Goal: Information Seeking & Learning: Learn about a topic

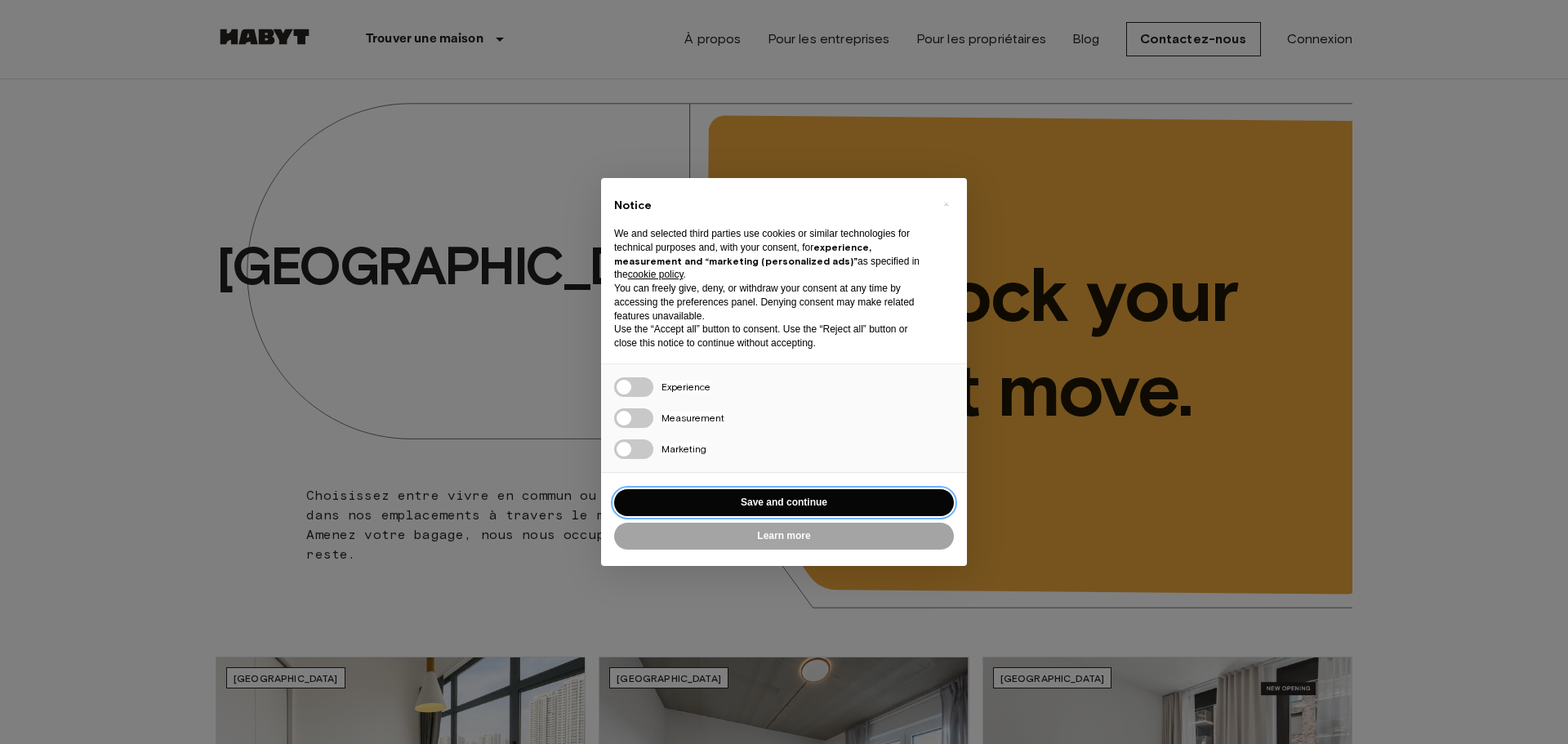
click at [726, 498] on button "Save and continue" at bounding box center [784, 502] width 340 height 27
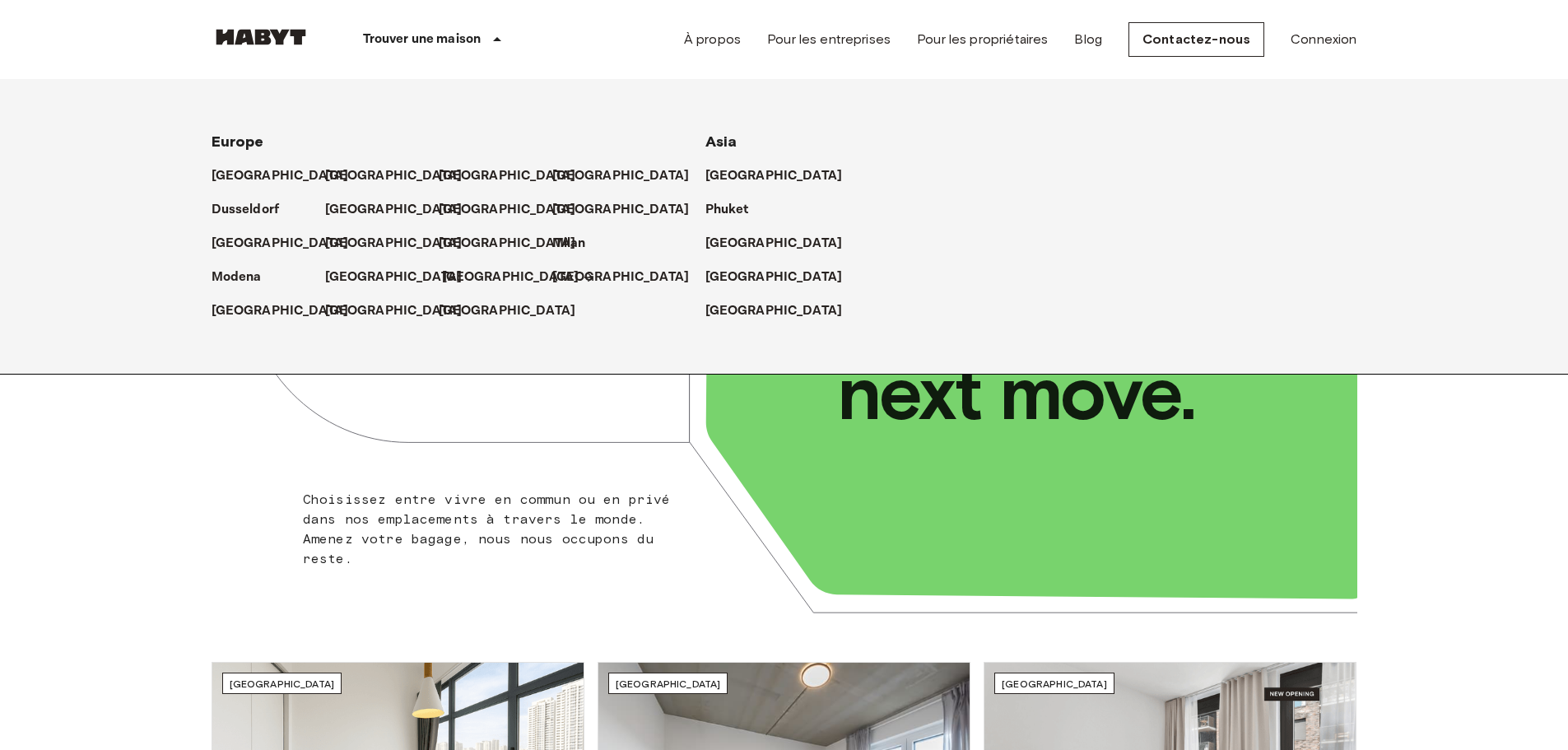
click at [465, 274] on p "[GEOGRAPHIC_DATA]" at bounding box center [510, 277] width 137 height 20
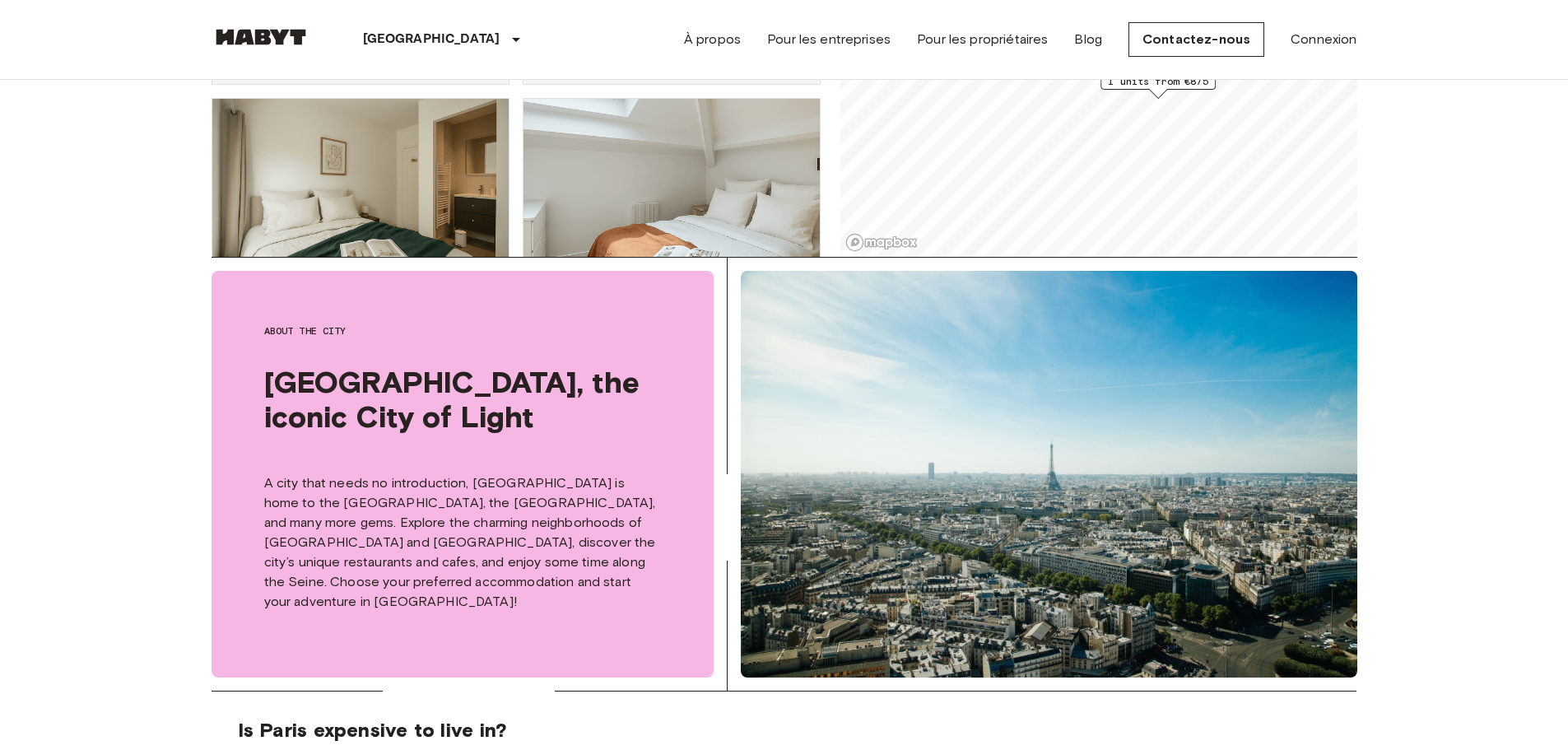
scroll to position [741, 0]
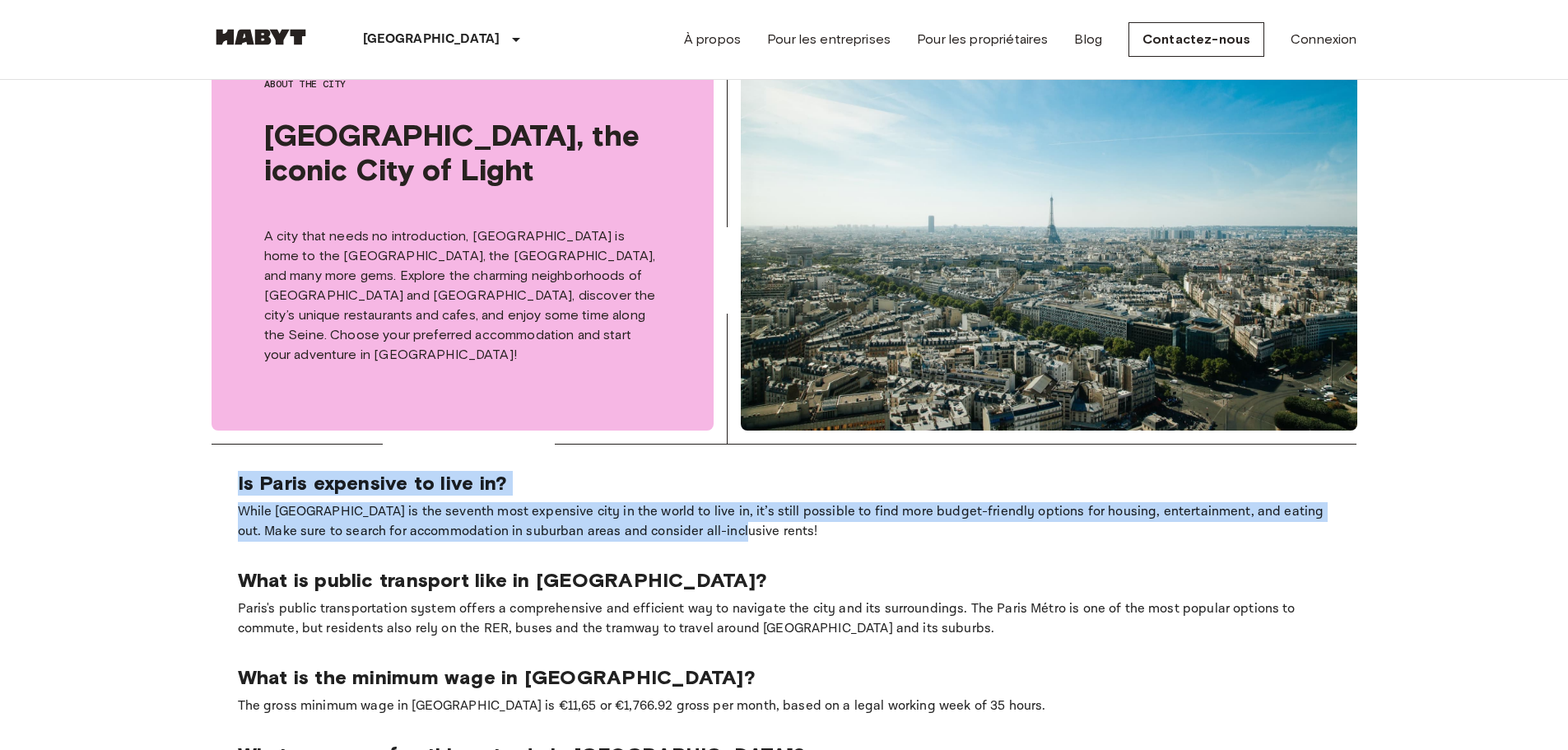
drag, startPoint x: 243, startPoint y: 467, endPoint x: 722, endPoint y: 519, distance: 481.8
click at [722, 519] on section "Is Paris expensive to live in? While [GEOGRAPHIC_DATA] is the seventh most expe…" at bounding box center [784, 701] width 1145 height 512
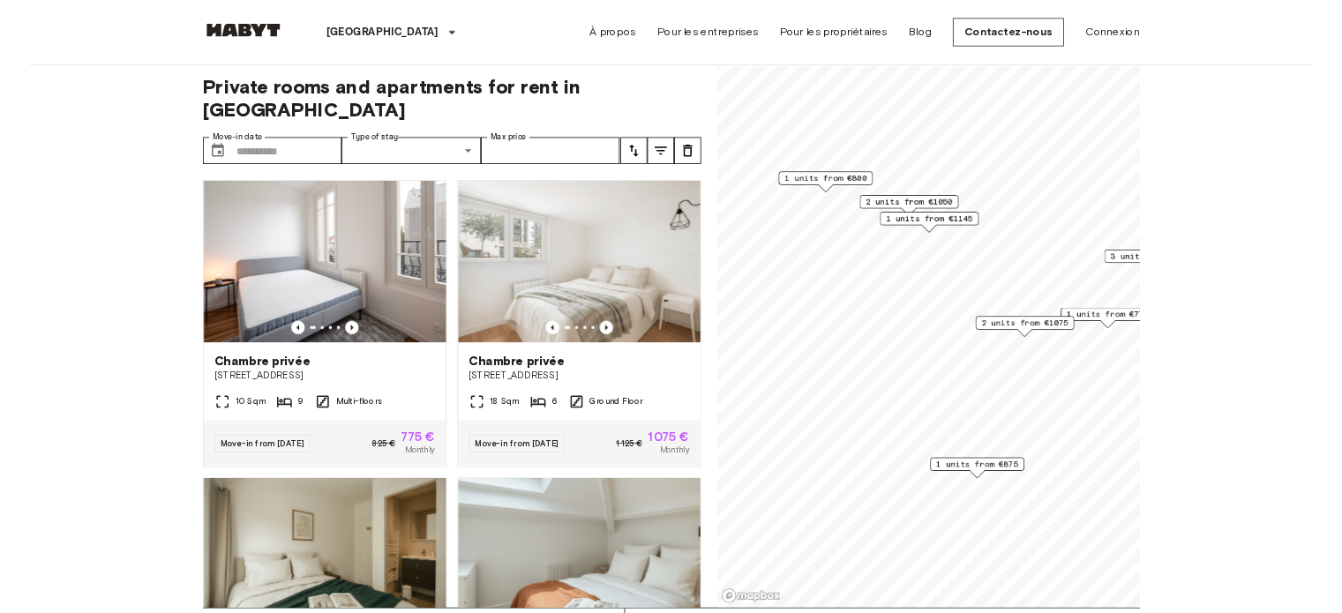
scroll to position [0, 0]
